Goal: Task Accomplishment & Management: Use online tool/utility

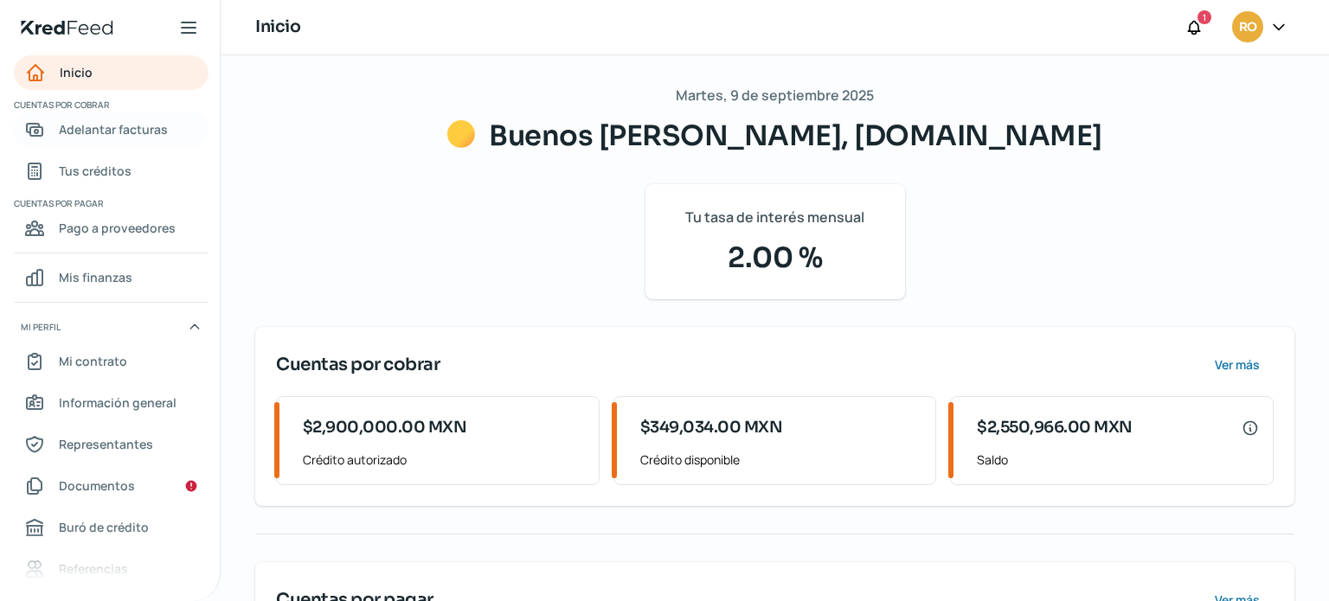
click at [81, 138] on span "Adelantar facturas" at bounding box center [113, 130] width 109 height 22
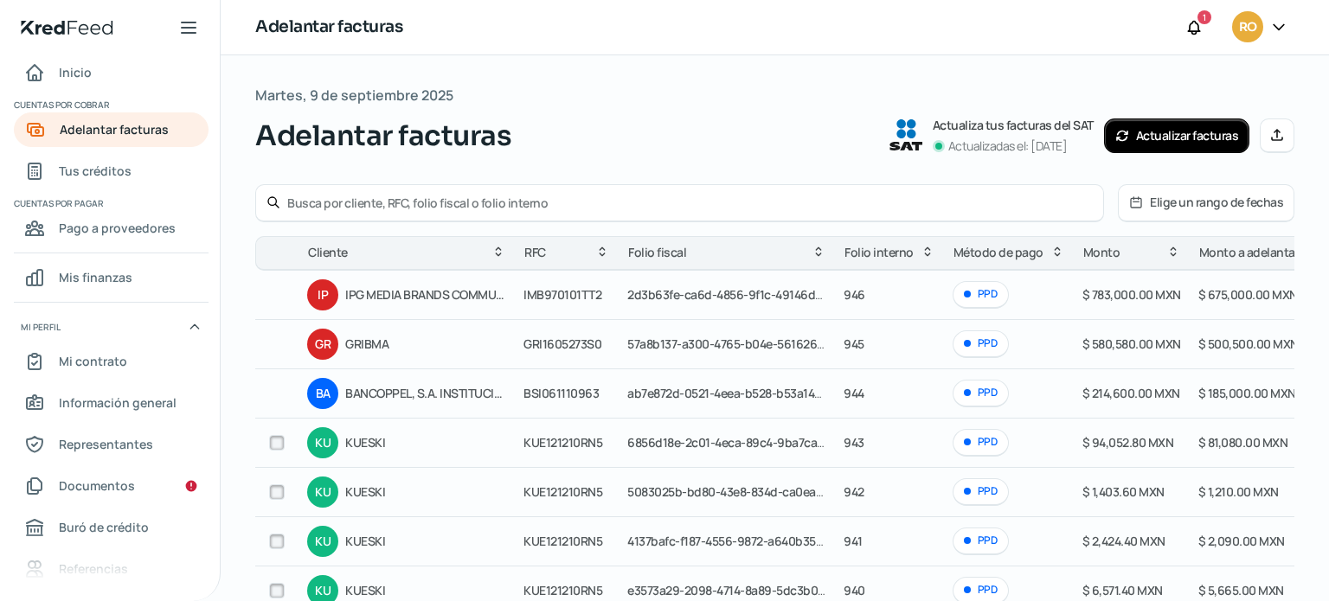
click at [1179, 134] on button "Actualizar facturas" at bounding box center [1177, 136] width 146 height 35
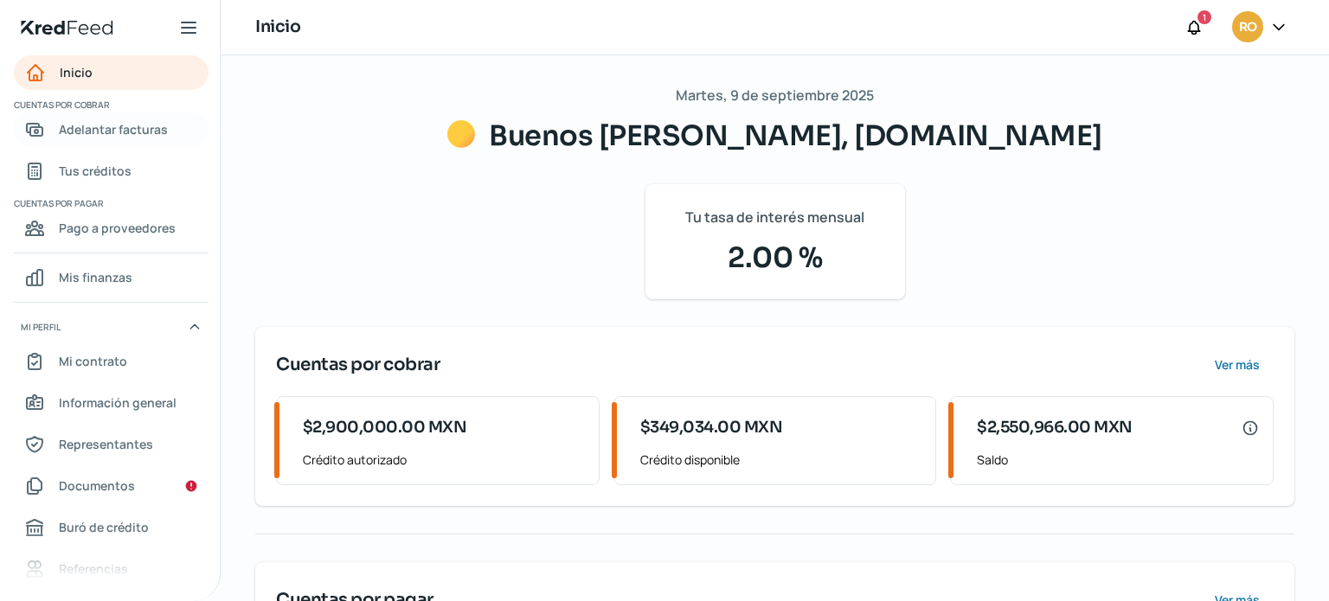
click at [100, 127] on span "Adelantar facturas" at bounding box center [113, 130] width 109 height 22
